Goal: Task Accomplishment & Management: Use online tool/utility

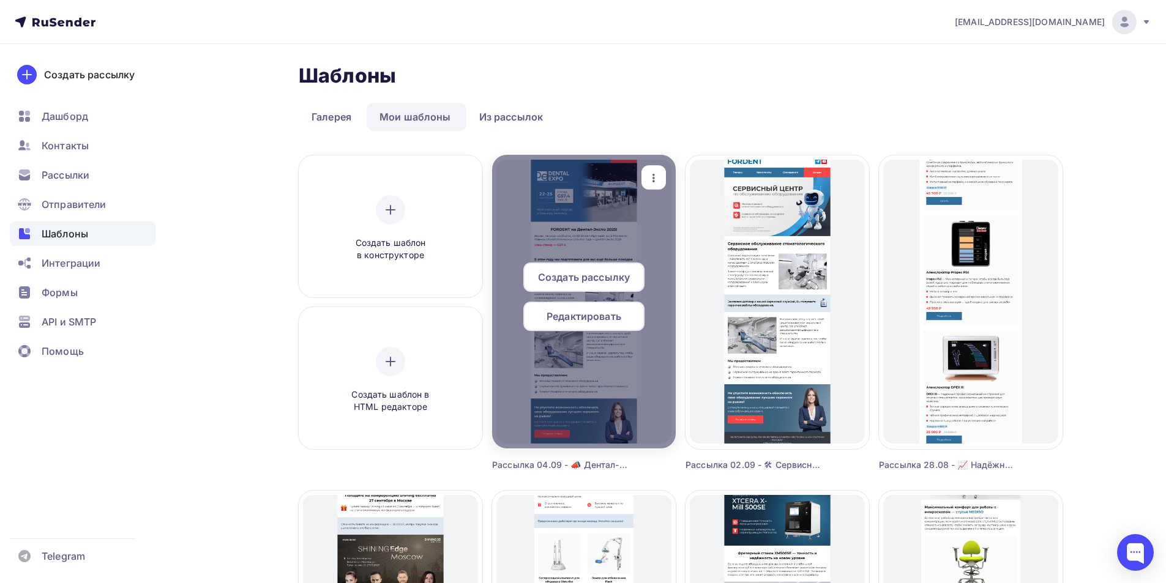
click at [597, 325] on div "Редактировать" at bounding box center [583, 316] width 121 height 29
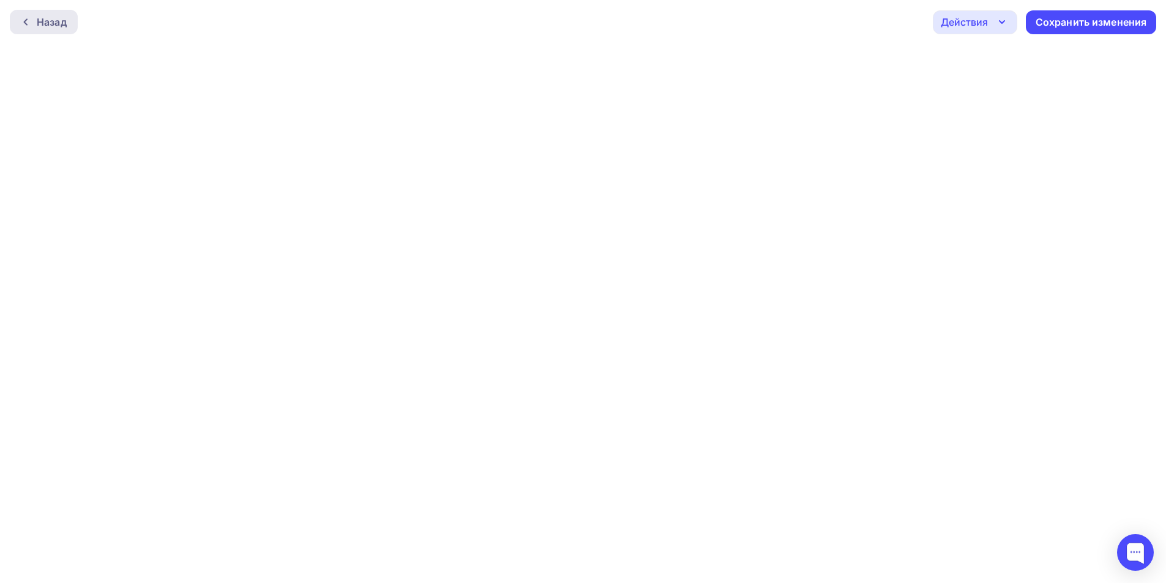
click at [50, 20] on div "Назад" at bounding box center [52, 22] width 30 height 15
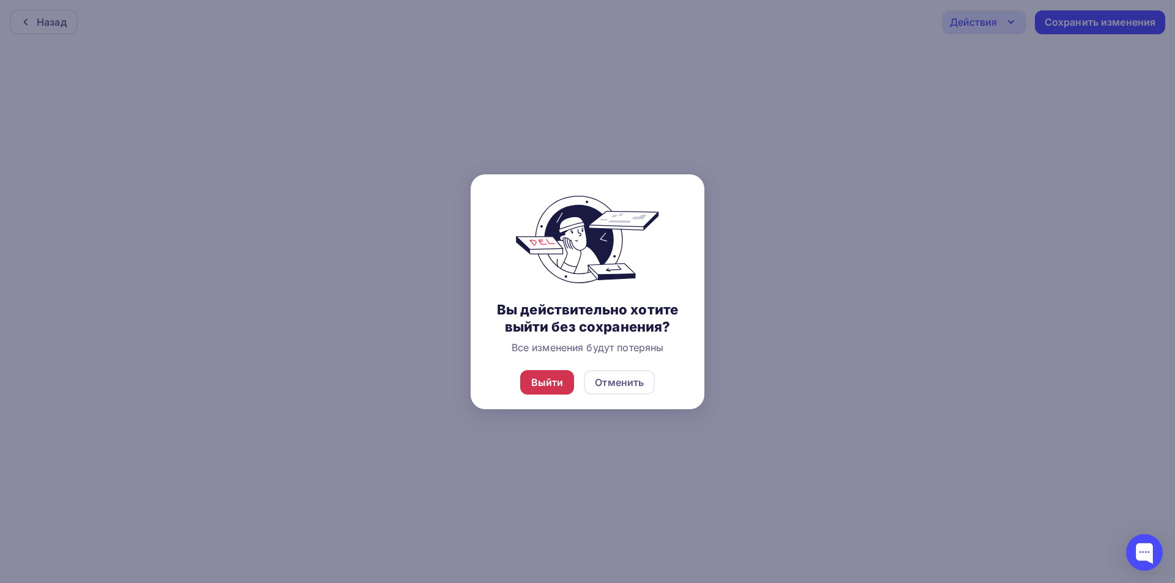
click at [562, 384] on div "Выйти" at bounding box center [547, 382] width 54 height 24
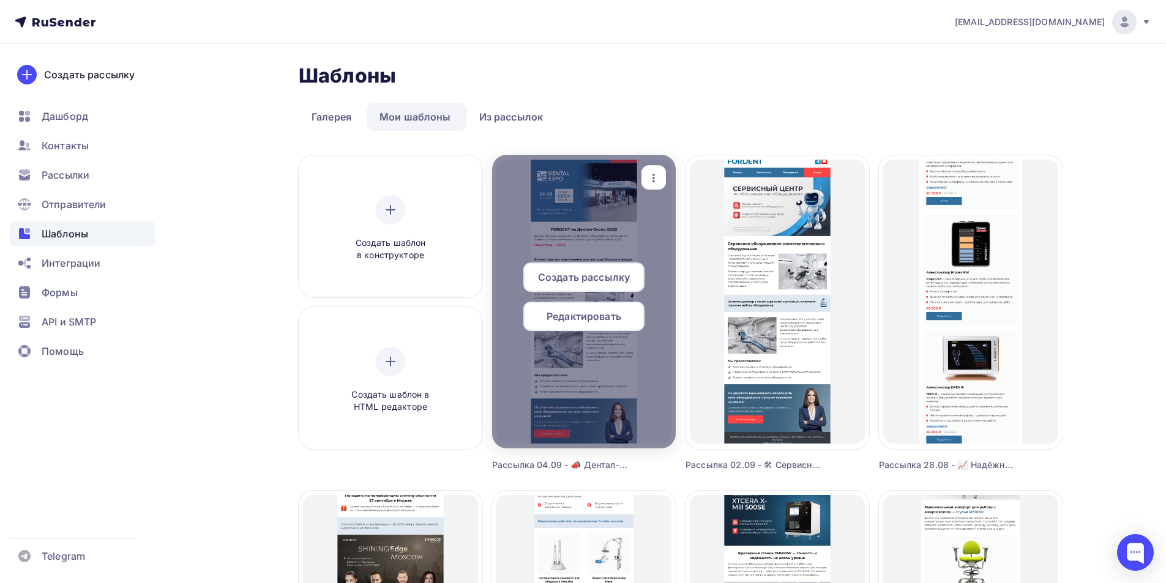
click at [600, 319] on span "Редактировать" at bounding box center [584, 316] width 75 height 15
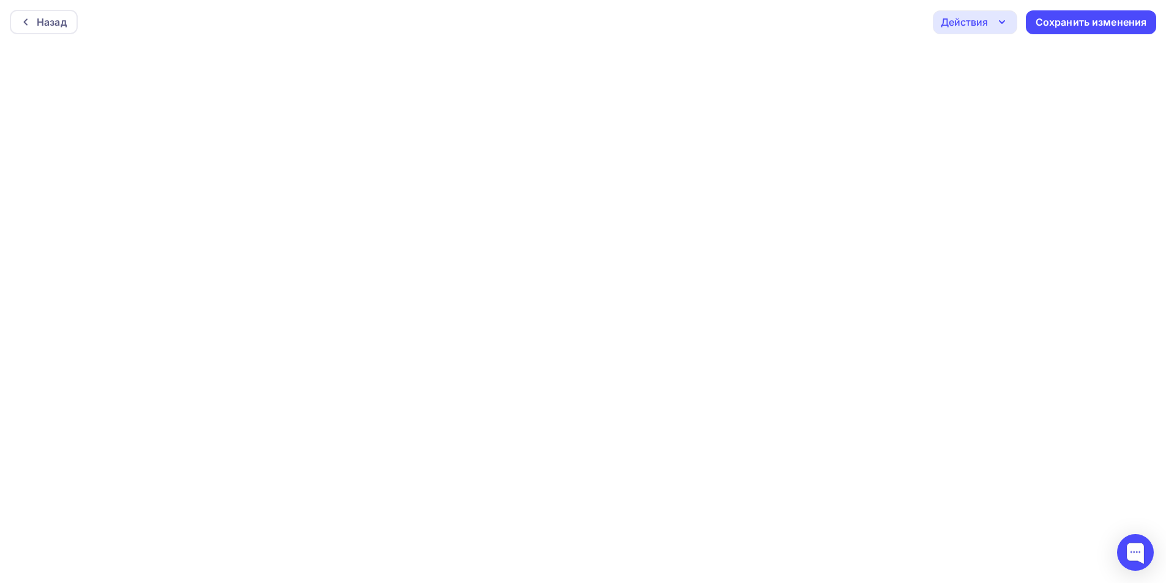
scroll to position [3, 0]
click at [682, 580] on html "Назад Действия Отправить тестовое письмо Предпросмотр Выйти без сохранения Сохр…" at bounding box center [583, 288] width 1166 height 583
click at [974, 18] on div "Действия" at bounding box center [964, 22] width 47 height 15
click at [1007, 64] on div "Отправить тестовое письмо" at bounding box center [1041, 58] width 141 height 15
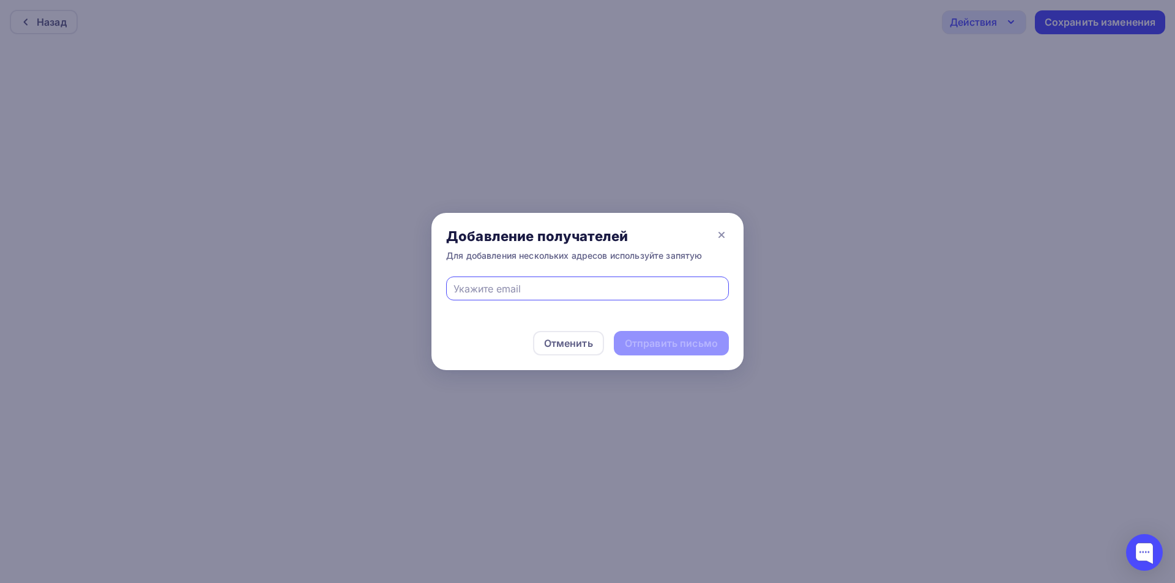
drag, startPoint x: 617, startPoint y: 290, endPoint x: 610, endPoint y: 293, distance: 7.4
click at [616, 290] on input "text" at bounding box center [588, 289] width 269 height 15
type input "[EMAIL_ADDRESS][DOMAIN_NAME]"
click at [680, 337] on div "Отправить письмо" at bounding box center [671, 344] width 93 height 14
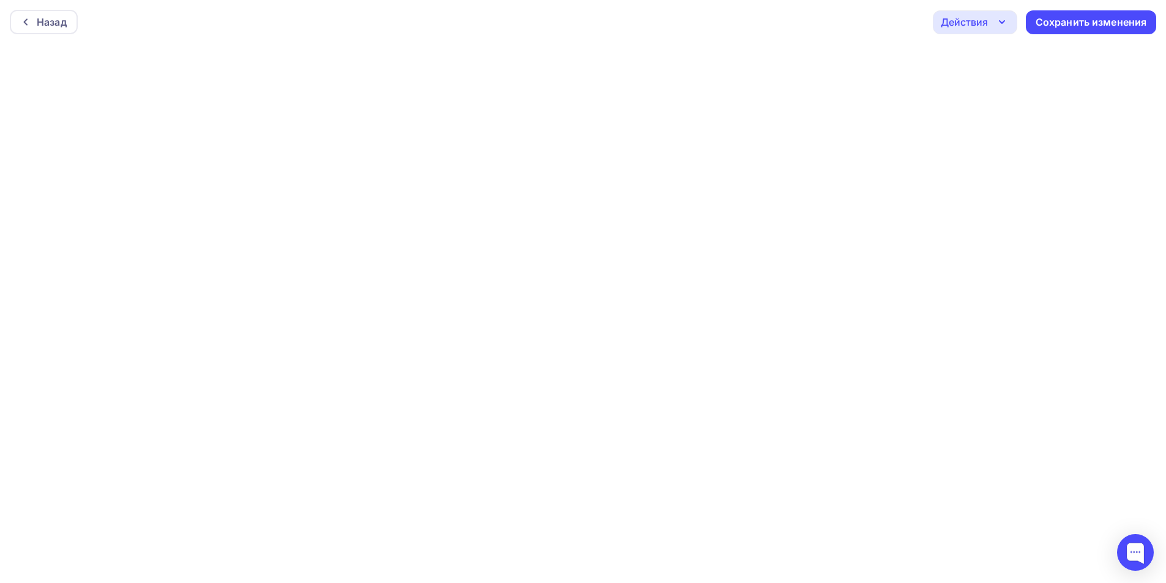
click at [990, 30] on div "Действия" at bounding box center [975, 22] width 84 height 24
click at [986, 63] on div "Отправить тестовое письмо" at bounding box center [1041, 58] width 141 height 15
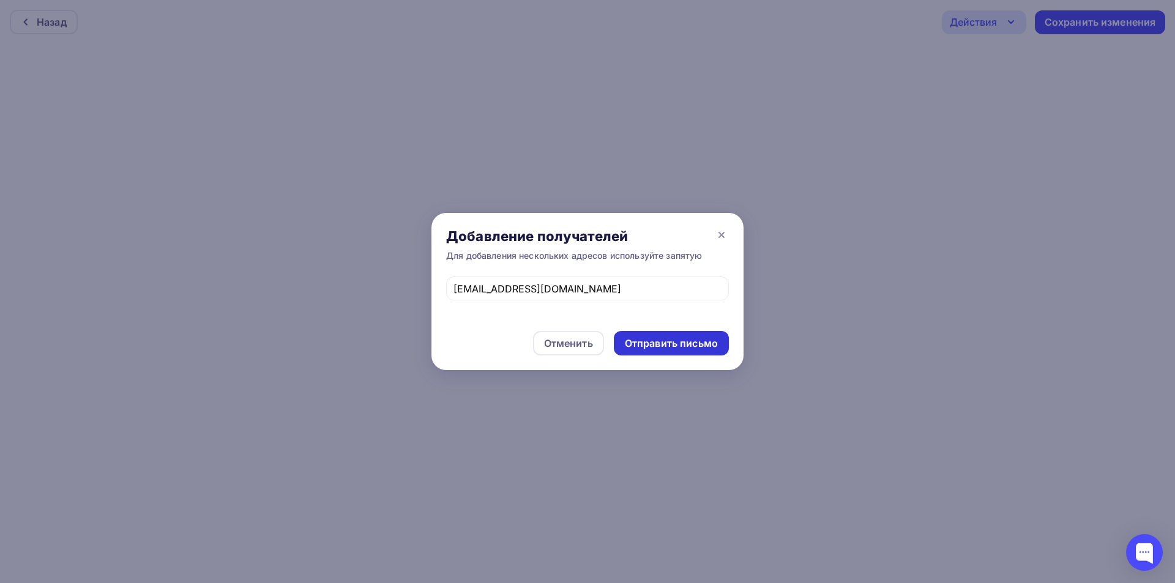
click at [641, 349] on div "Отправить письмо" at bounding box center [671, 344] width 93 height 14
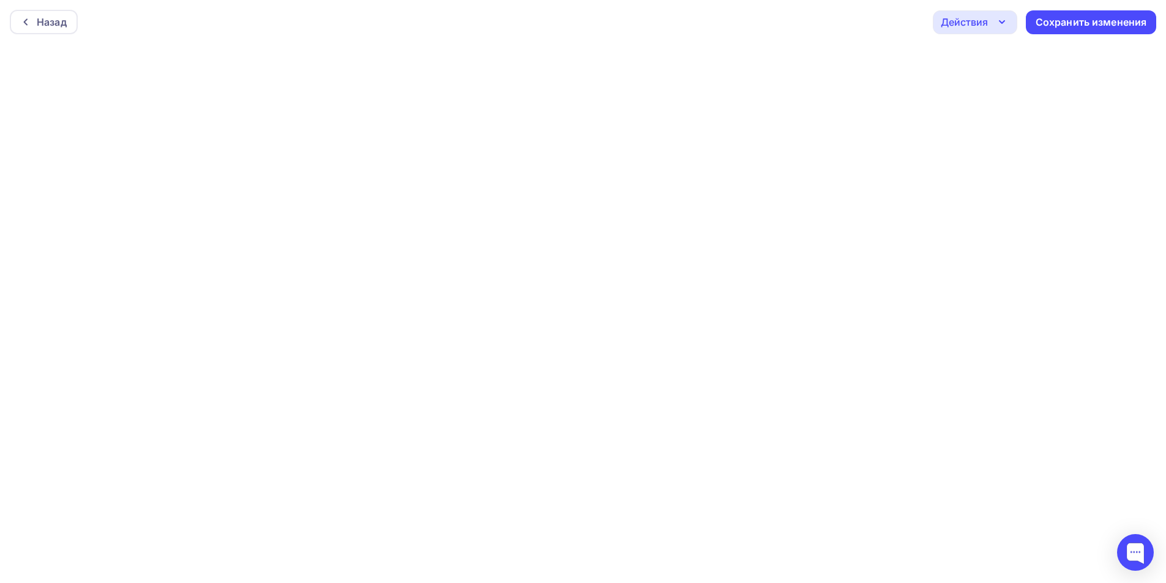
click at [972, 24] on div "Действия" at bounding box center [964, 22] width 47 height 15
click at [977, 58] on div "Отправить тестовое письмо" at bounding box center [1041, 58] width 141 height 15
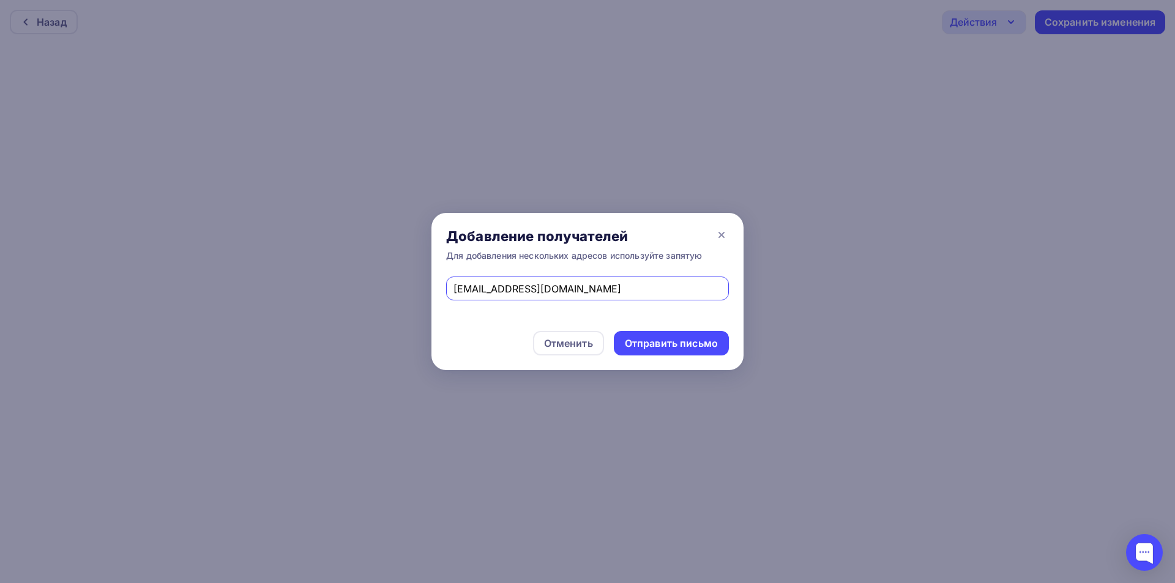
drag, startPoint x: 648, startPoint y: 346, endPoint x: 465, endPoint y: 179, distance: 247.9
click at [648, 346] on div "Отправить письмо" at bounding box center [671, 344] width 93 height 14
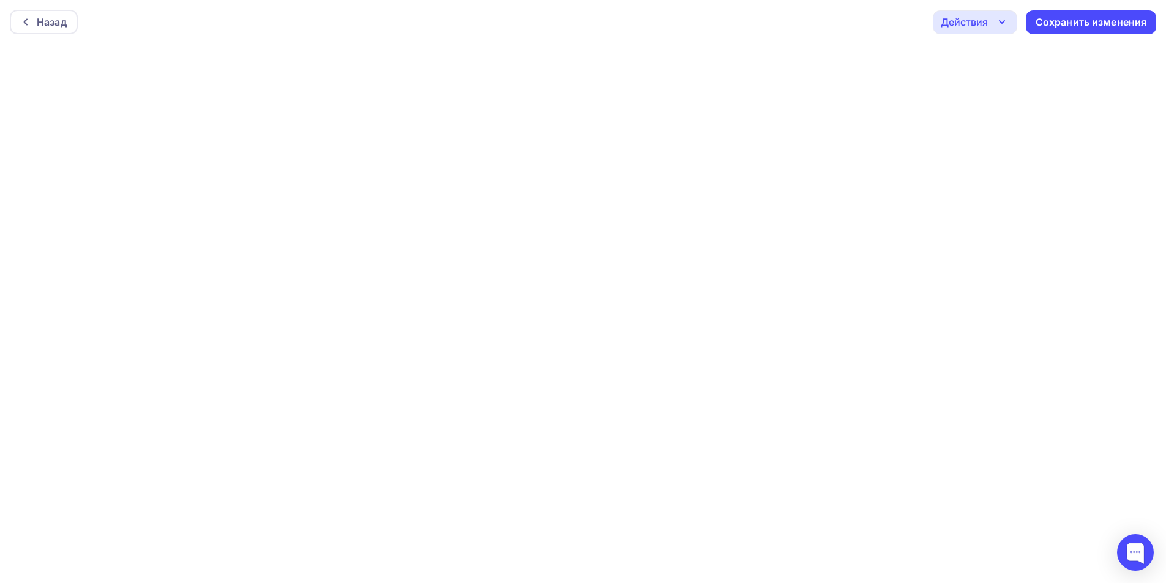
click at [967, 21] on div "Действия" at bounding box center [964, 22] width 47 height 15
click at [992, 61] on div "Отправить тестовое письмо" at bounding box center [1041, 58] width 141 height 15
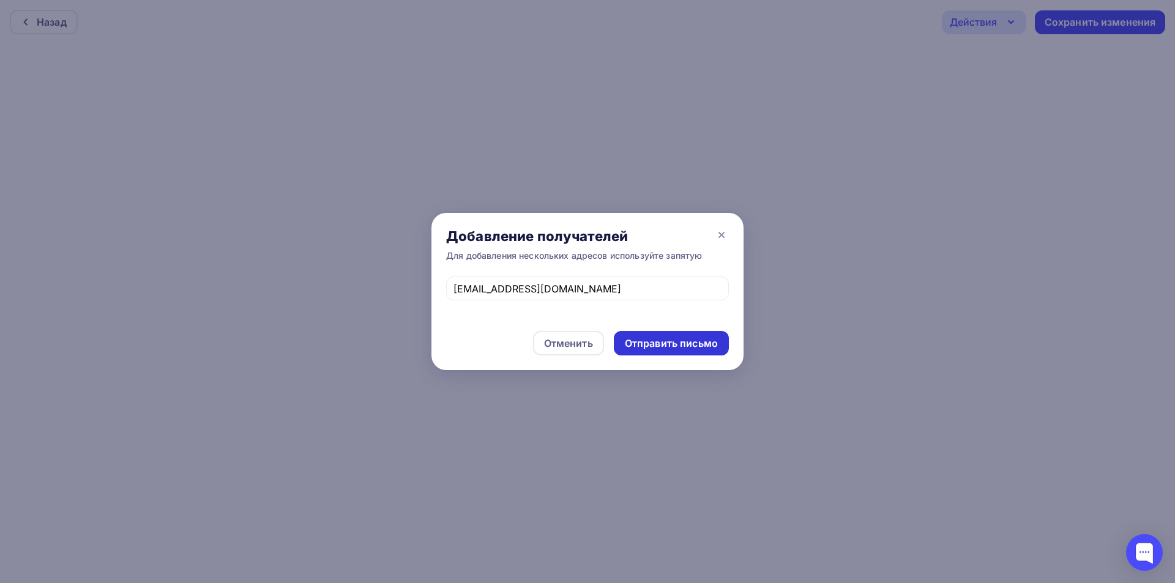
click at [706, 340] on div "Отправить письмо" at bounding box center [671, 344] width 93 height 14
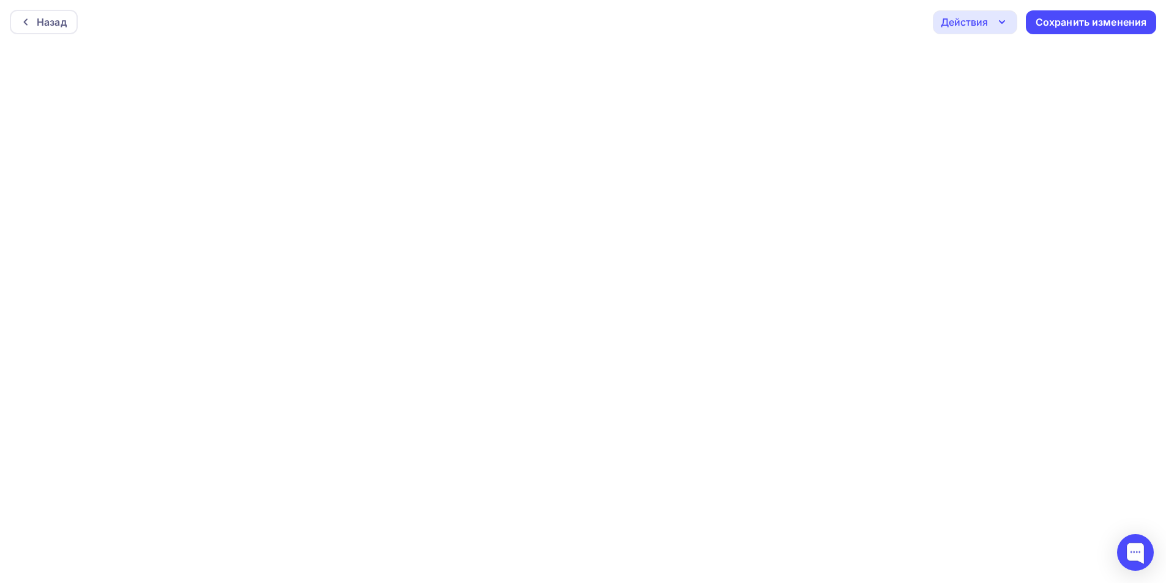
drag, startPoint x: 968, startPoint y: 24, endPoint x: 977, endPoint y: 90, distance: 66.7
click at [968, 24] on div "Действия" at bounding box center [964, 22] width 47 height 15
click at [1004, 58] on div "Отправить тестовое письмо" at bounding box center [1041, 58] width 141 height 15
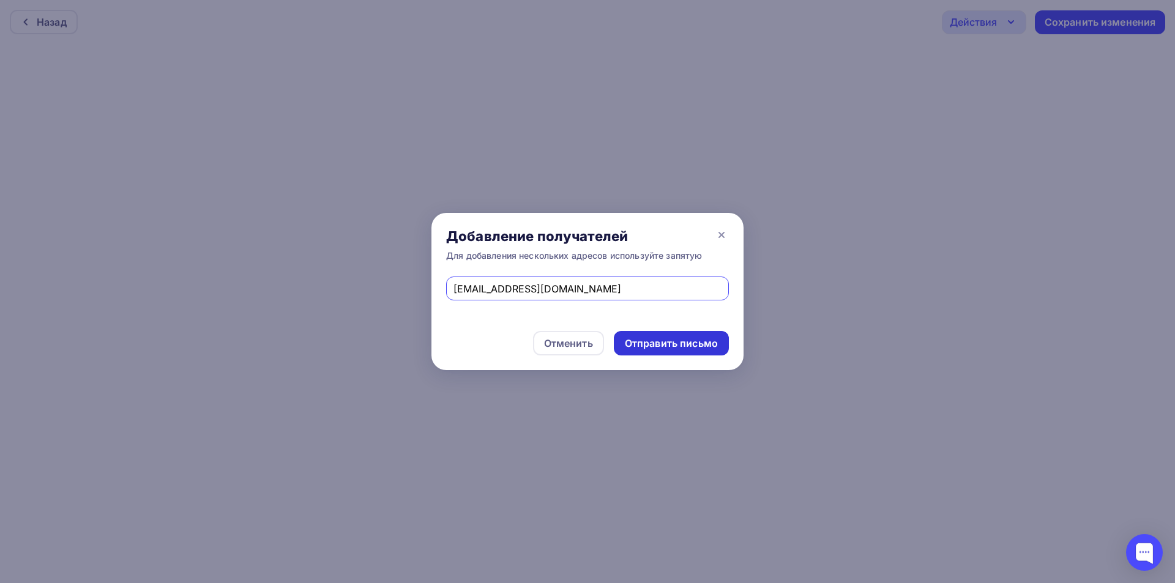
click at [687, 350] on div "Отправить письмо" at bounding box center [671, 344] width 93 height 14
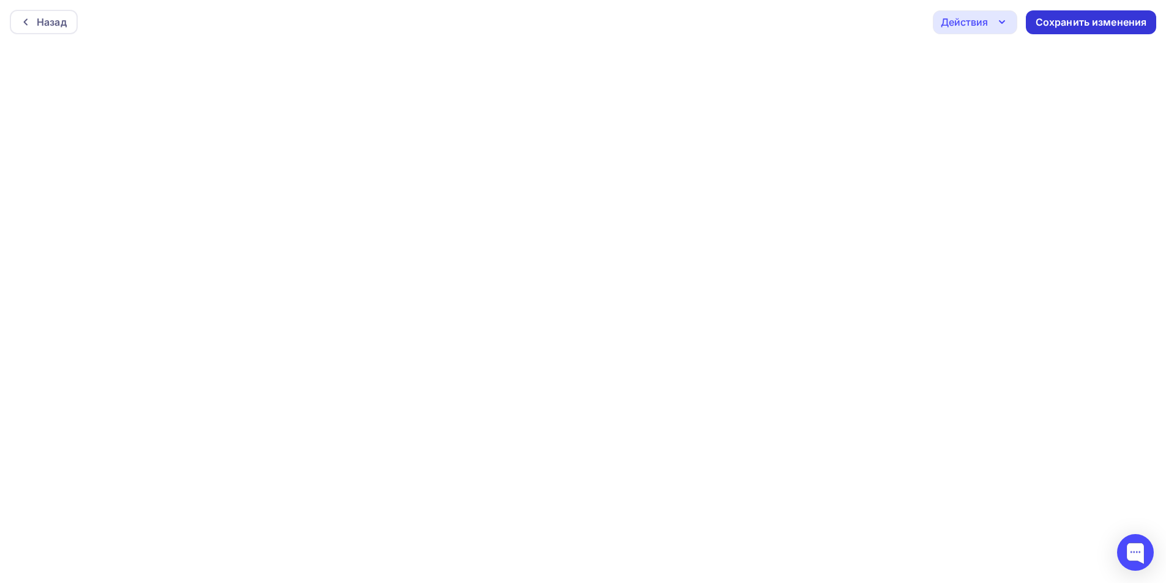
click at [1083, 25] on div "Сохранить изменения" at bounding box center [1091, 22] width 111 height 14
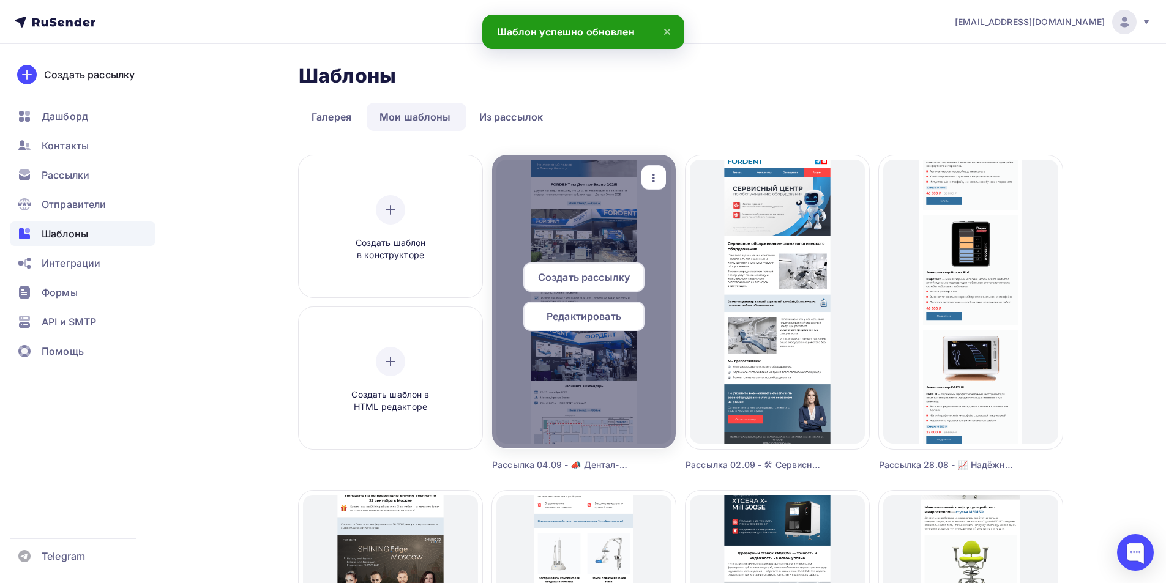
click at [564, 322] on span "Редактировать" at bounding box center [584, 316] width 75 height 15
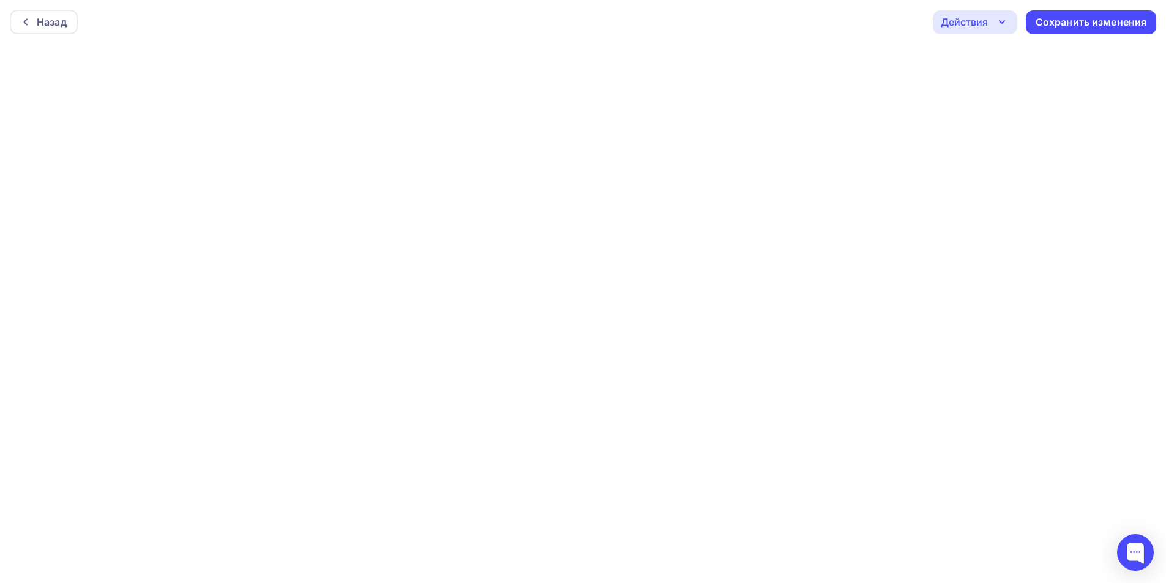
click at [1003, 21] on icon "button" at bounding box center [1002, 22] width 15 height 15
click at [998, 59] on div "Отправить тестовое письмо" at bounding box center [1041, 58] width 141 height 15
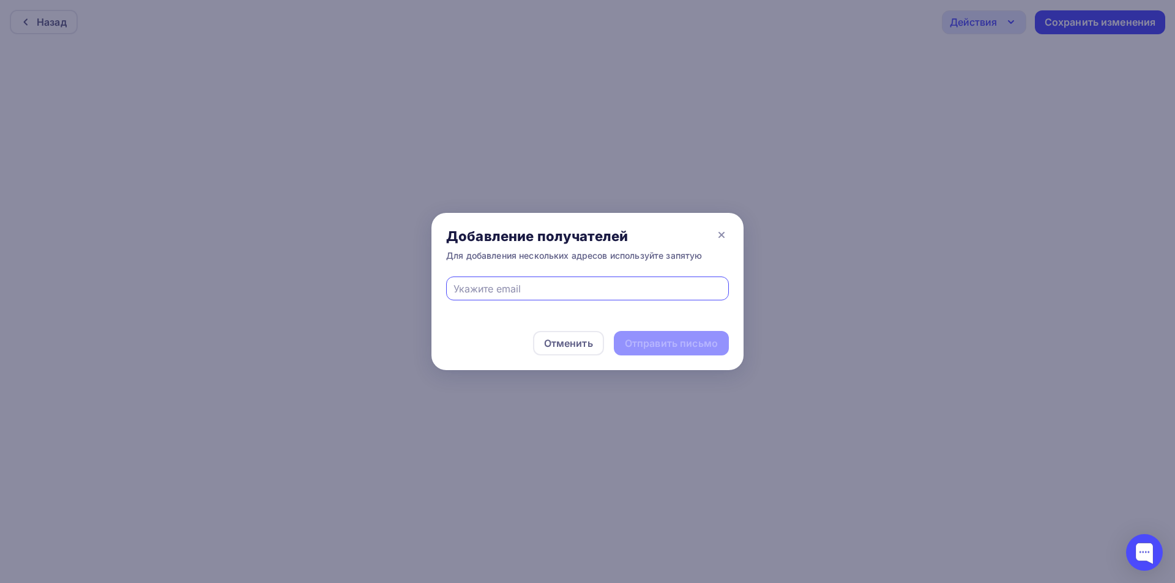
click at [586, 278] on div at bounding box center [587, 289] width 283 height 24
click at [593, 288] on input "text" at bounding box center [588, 289] width 269 height 15
type input "[EMAIL_ADDRESS][DOMAIN_NAME]"
click at [638, 342] on div "Отправить письмо" at bounding box center [671, 344] width 93 height 14
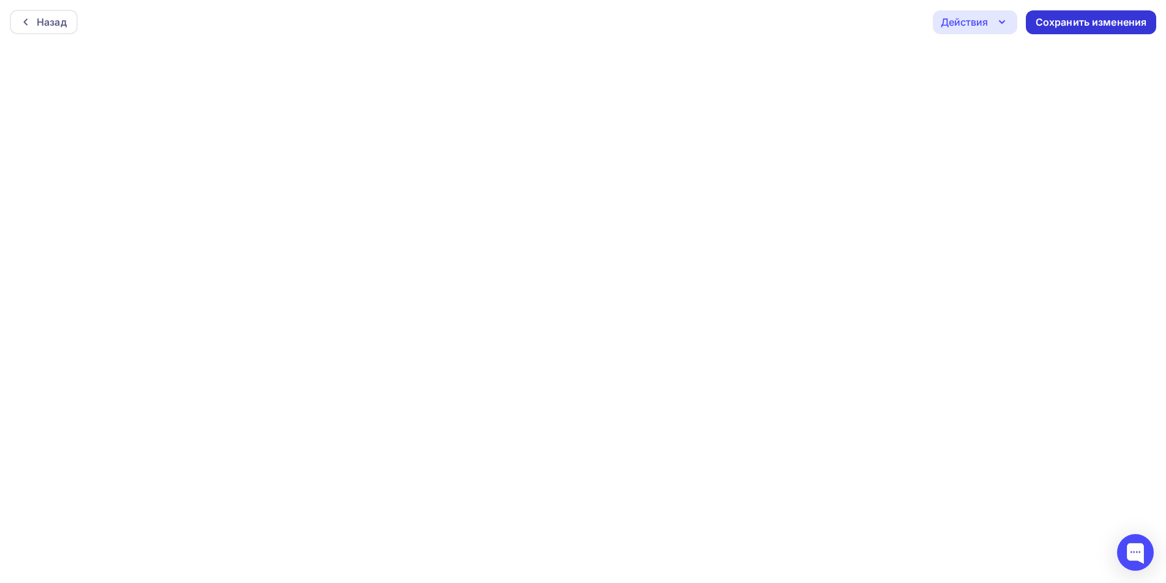
click at [1103, 18] on div "Сохранить изменения" at bounding box center [1091, 22] width 111 height 14
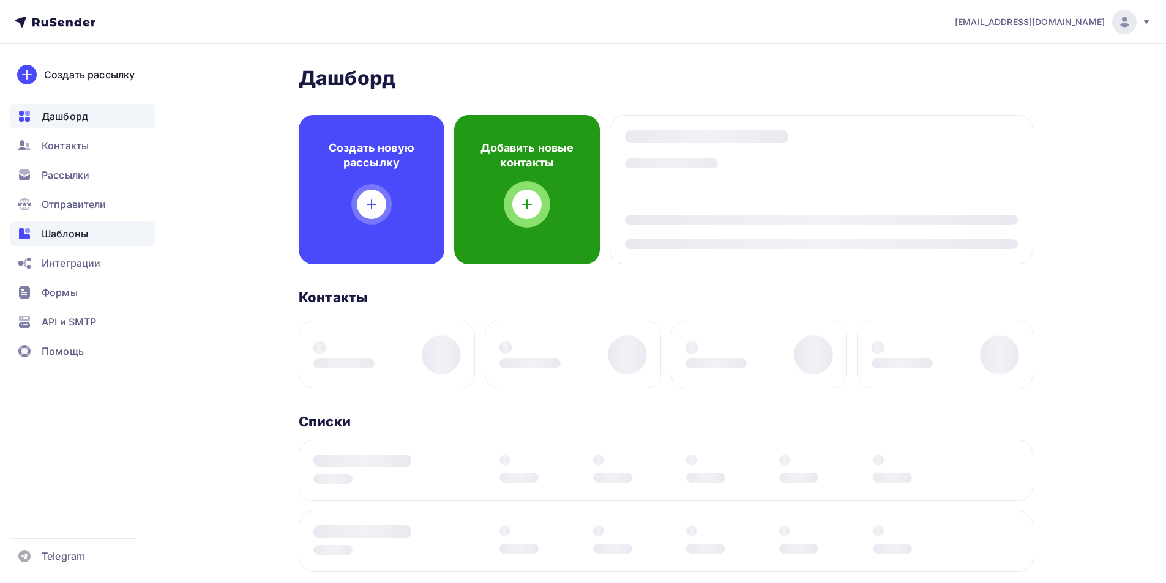
click at [54, 230] on span "Шаблоны" at bounding box center [65, 233] width 47 height 15
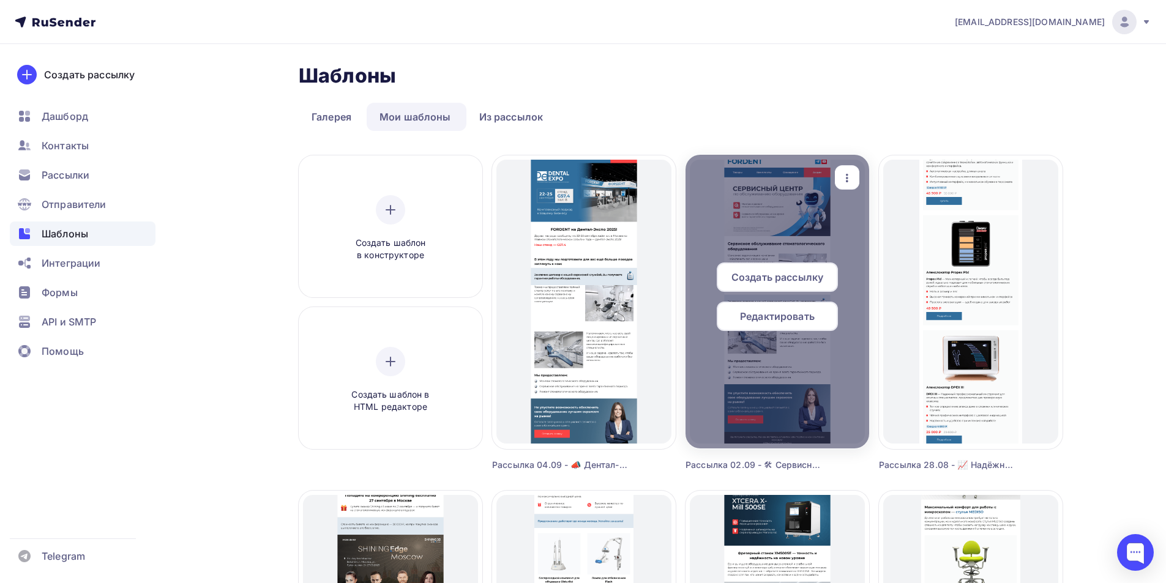
click at [793, 319] on span "Редактировать" at bounding box center [777, 316] width 75 height 15
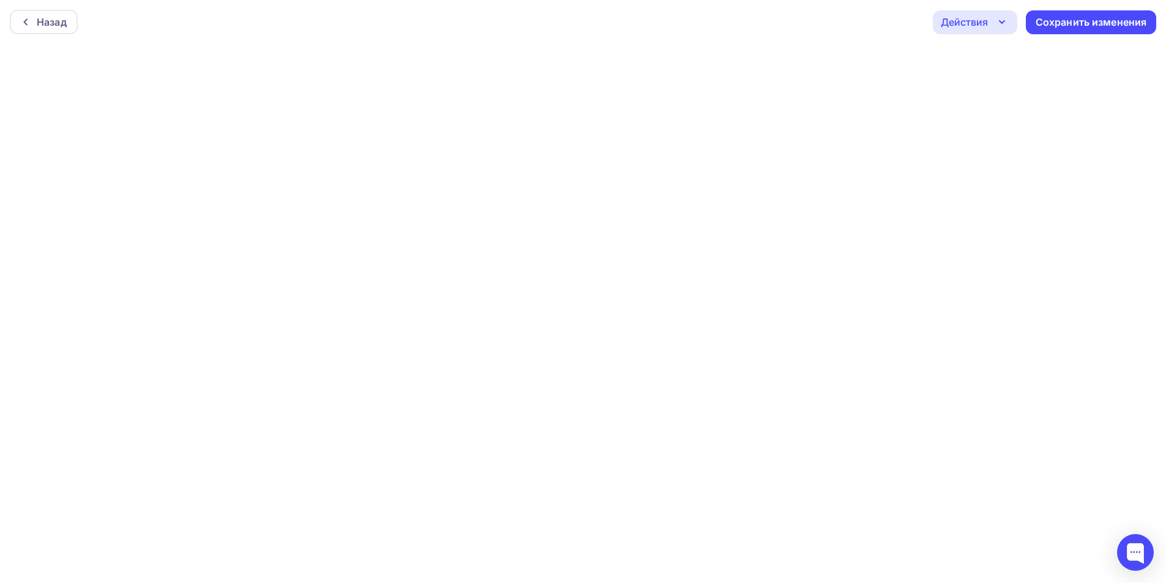
scroll to position [3, 0]
click at [26, 21] on icon at bounding box center [26, 19] width 4 height 7
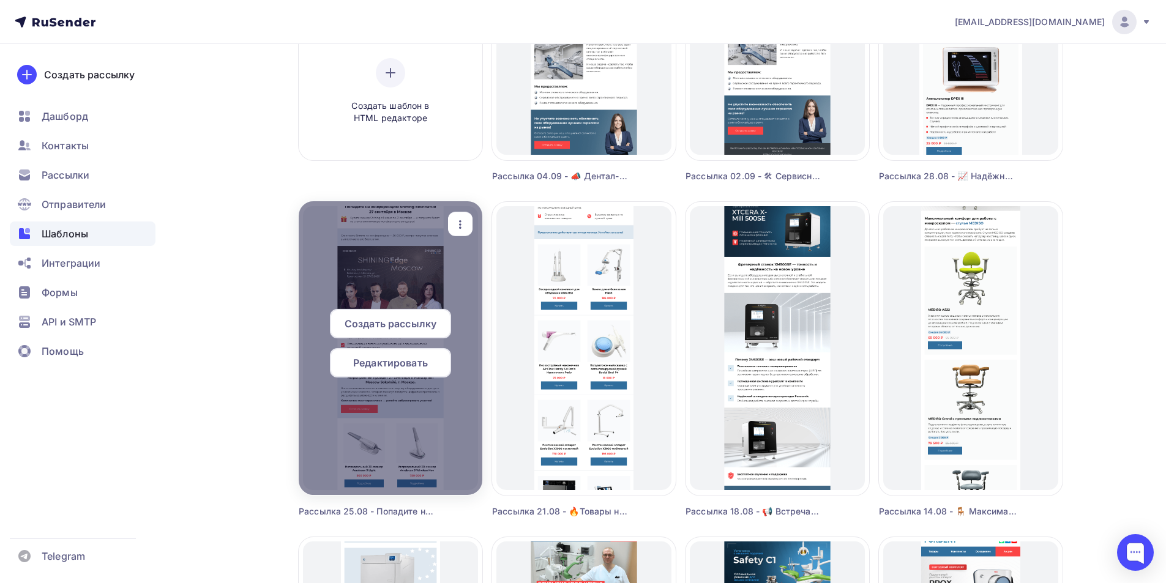
scroll to position [306, 0]
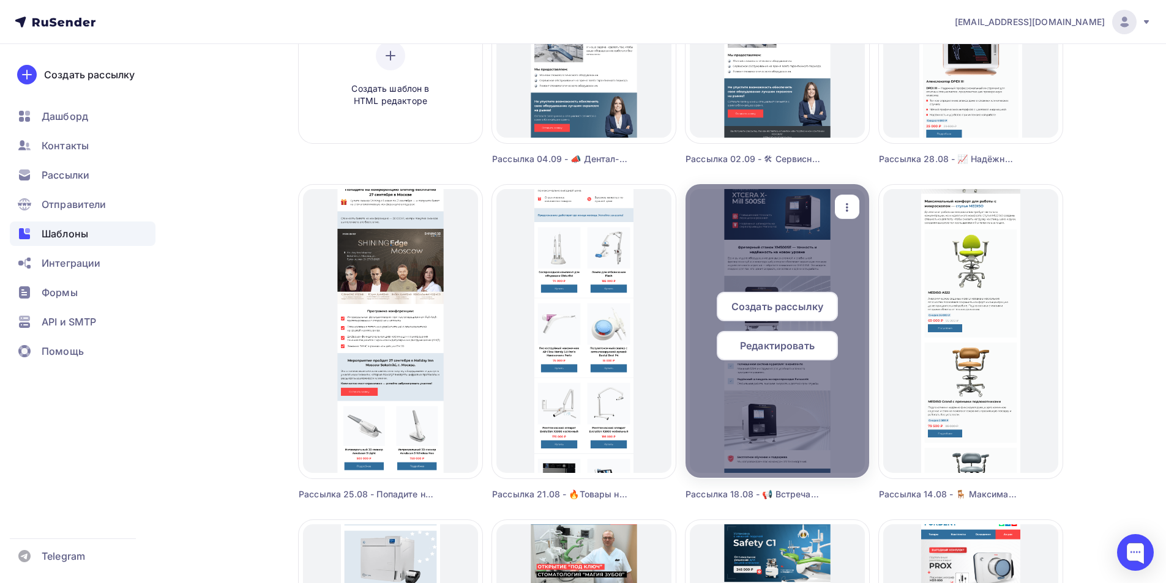
click at [750, 348] on span "Редактировать" at bounding box center [777, 345] width 75 height 15
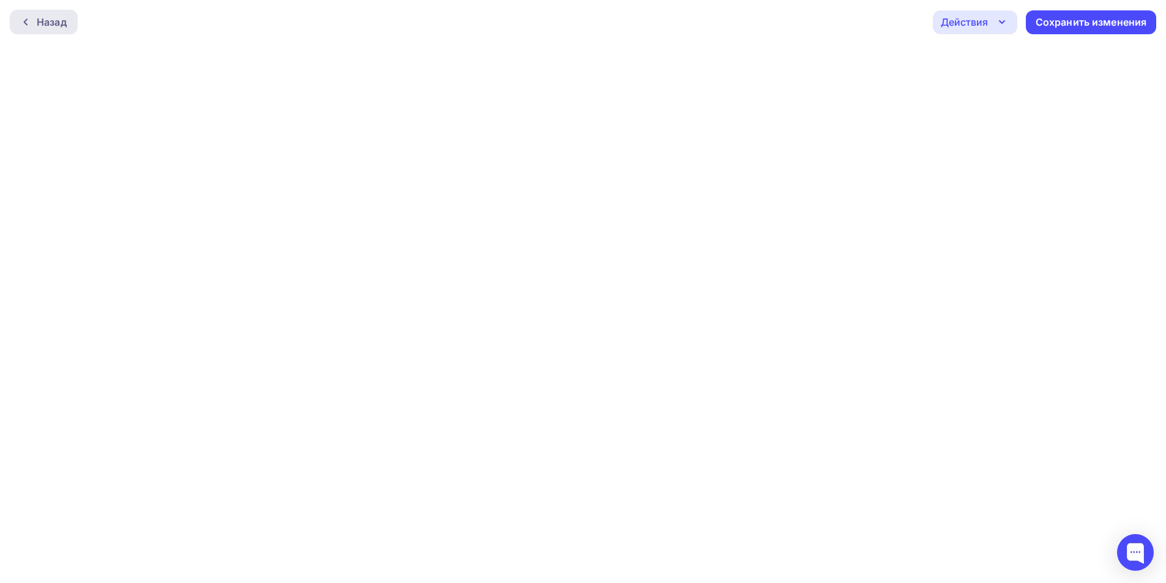
click at [49, 22] on div "Назад" at bounding box center [52, 22] width 30 height 15
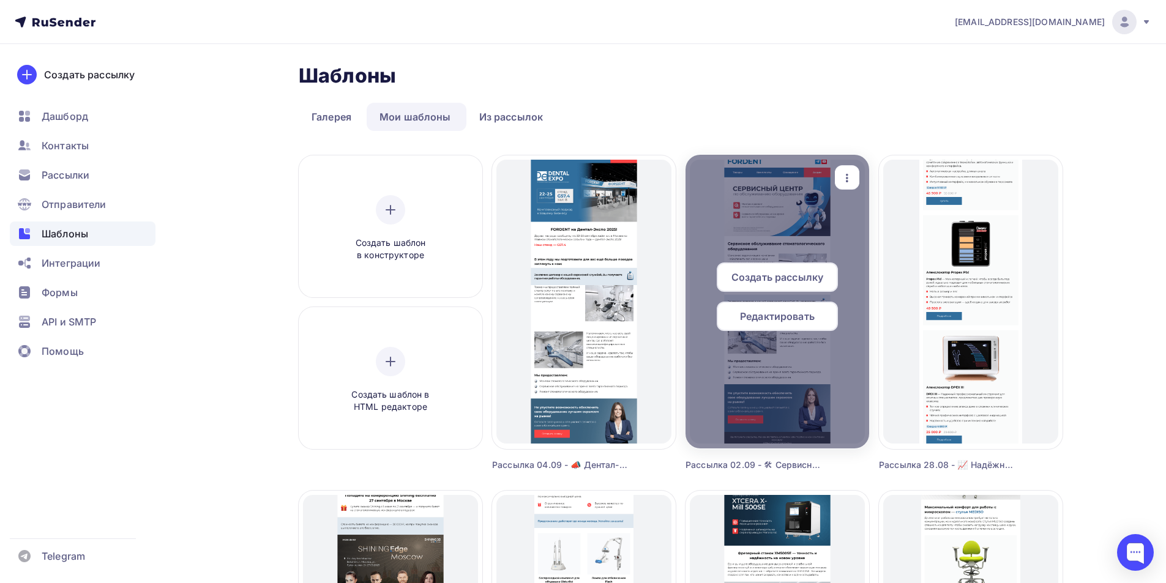
click at [783, 320] on span "Редактировать" at bounding box center [777, 316] width 75 height 15
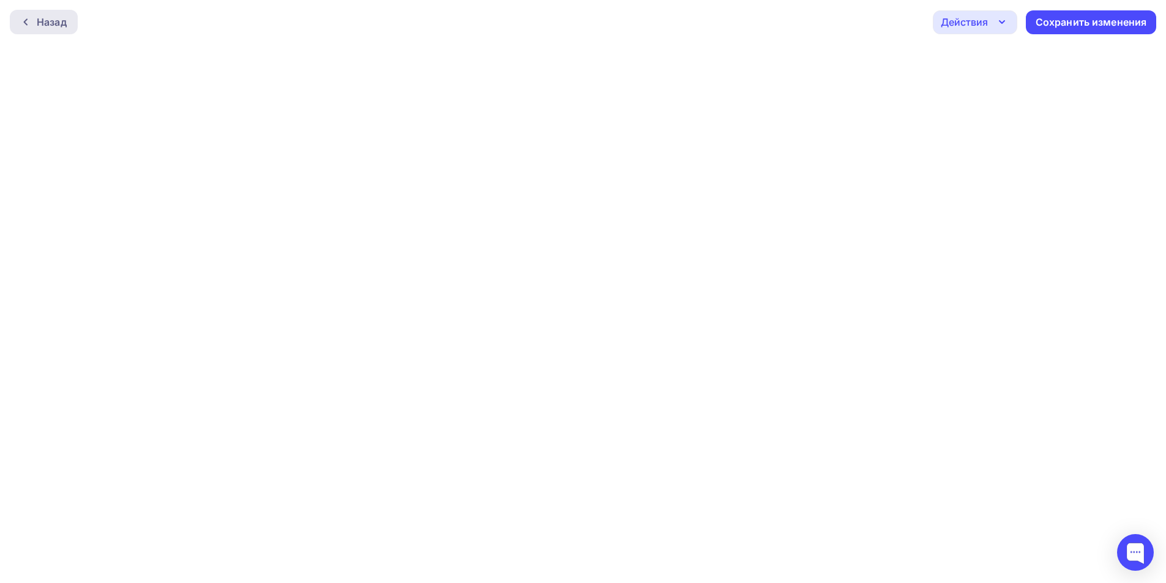
click at [25, 18] on icon at bounding box center [26, 22] width 10 height 10
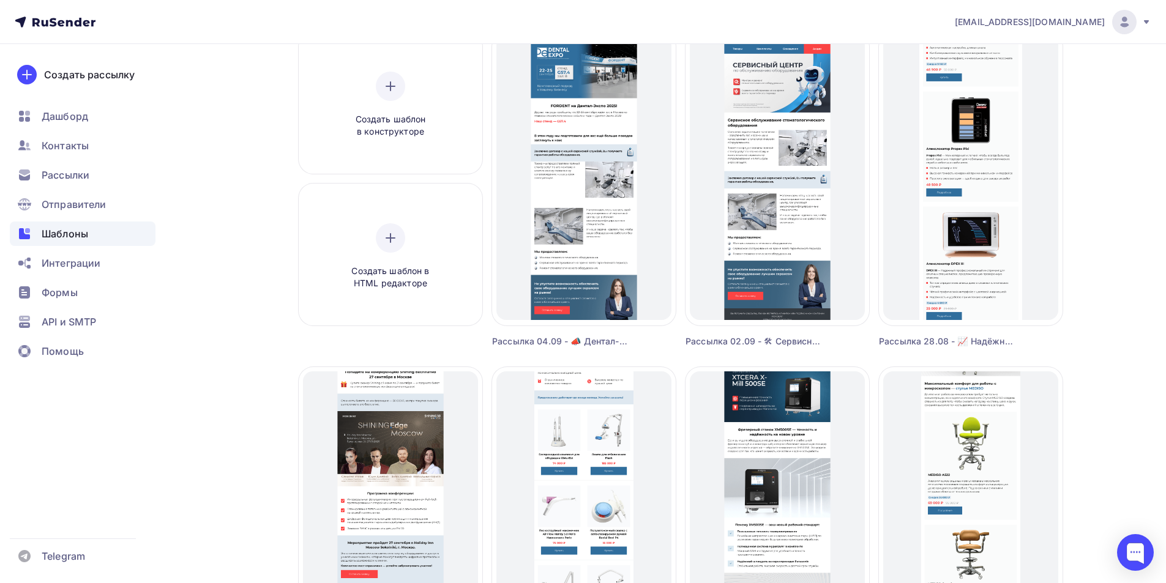
scroll to position [122, 0]
